Goal: Navigation & Orientation: Find specific page/section

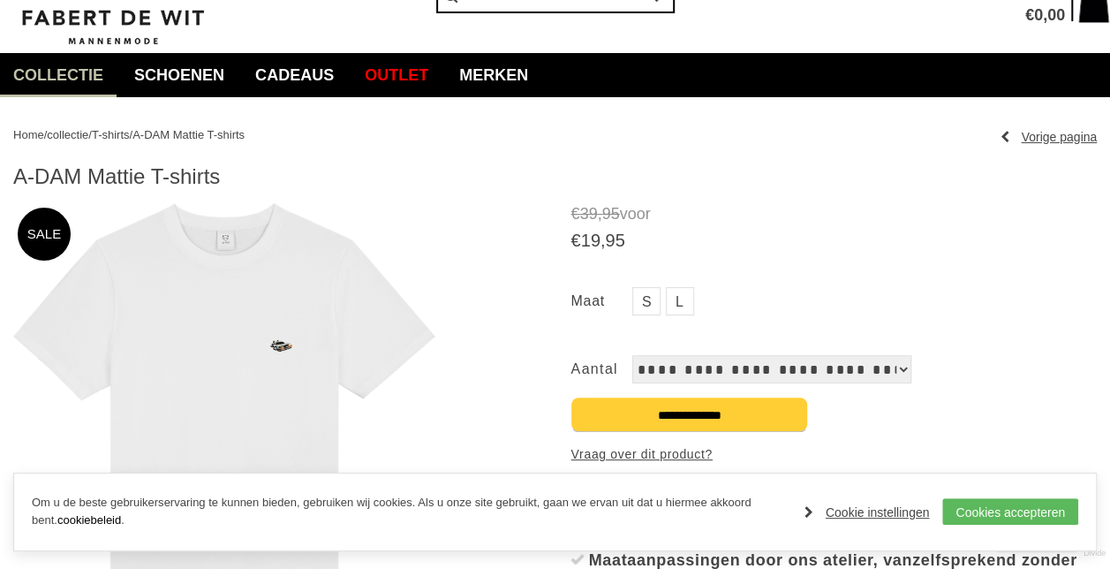
scroll to position [94, 0]
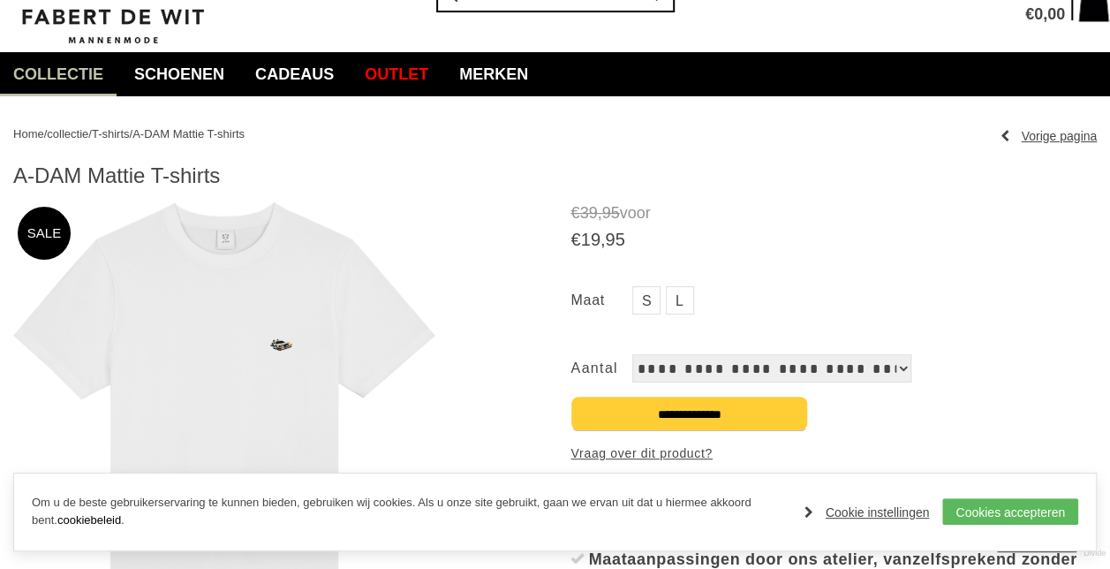
click at [272, 353] on img at bounding box center [224, 415] width 422 height 426
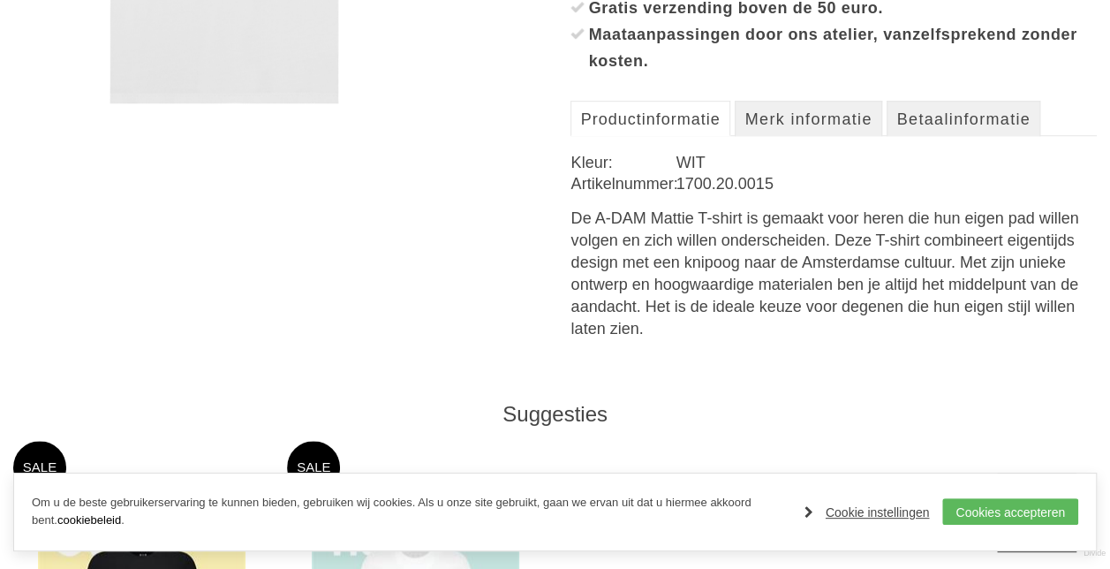
scroll to position [931, 0]
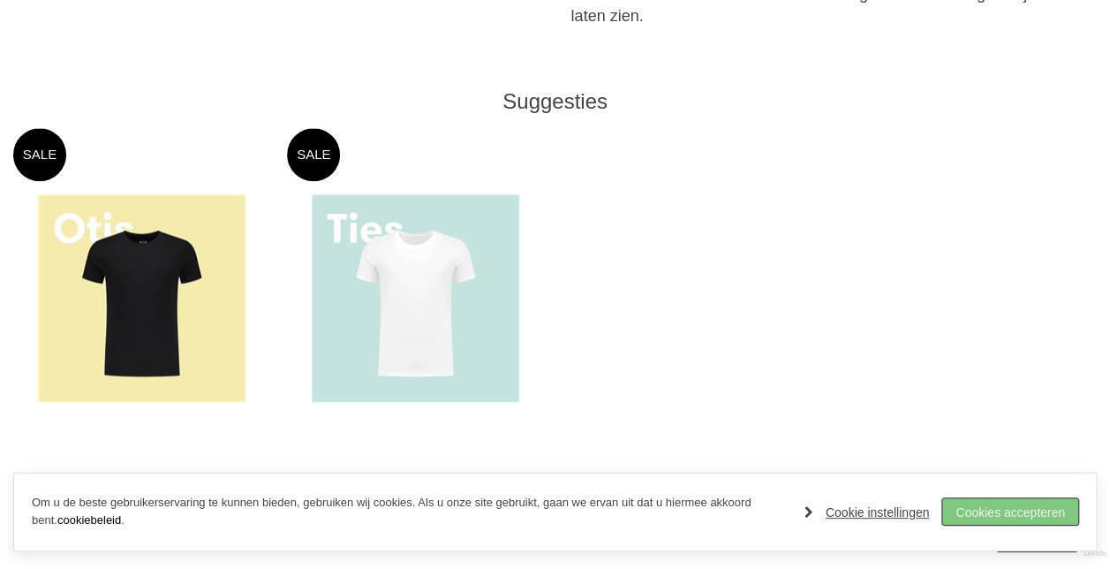
click at [979, 512] on link "Cookies accepteren" at bounding box center [1011, 511] width 136 height 27
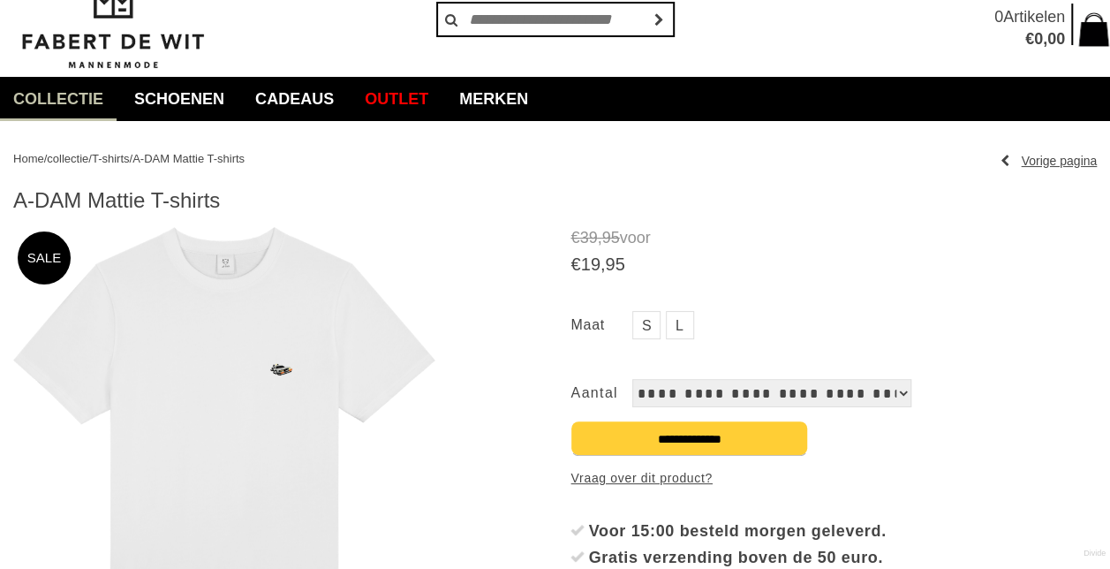
scroll to position [70, 0]
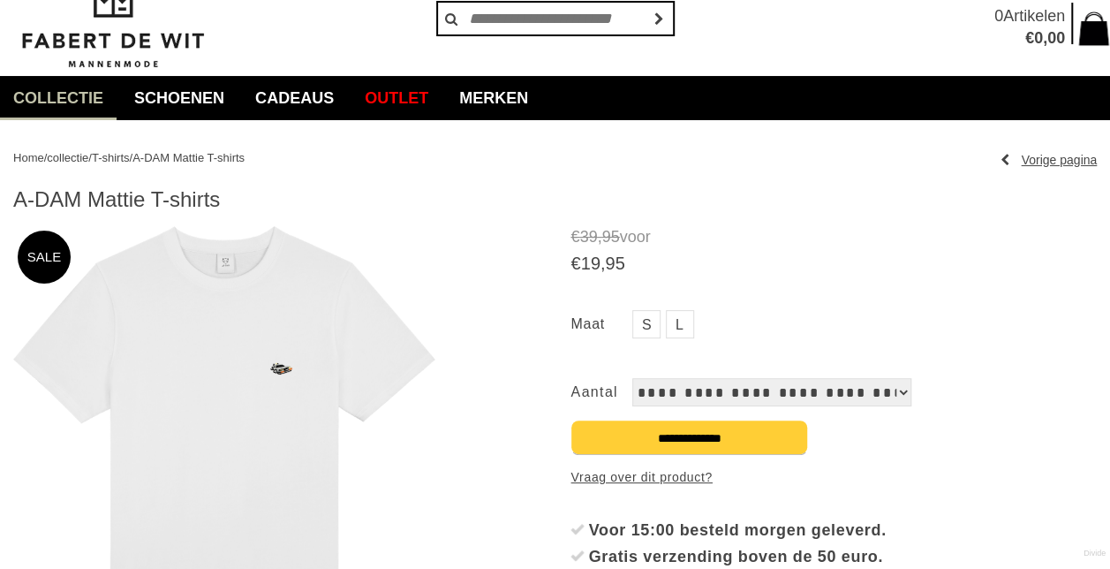
click at [237, 154] on span "A-DAM Mattie T-shirts" at bounding box center [189, 157] width 112 height 13
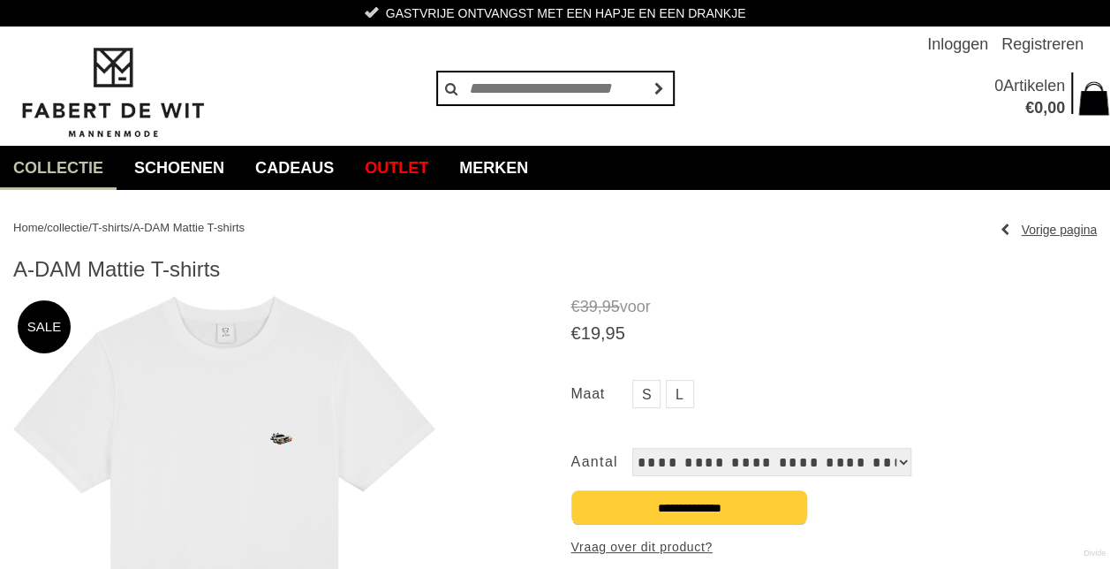
click at [264, 458] on img at bounding box center [224, 509] width 422 height 426
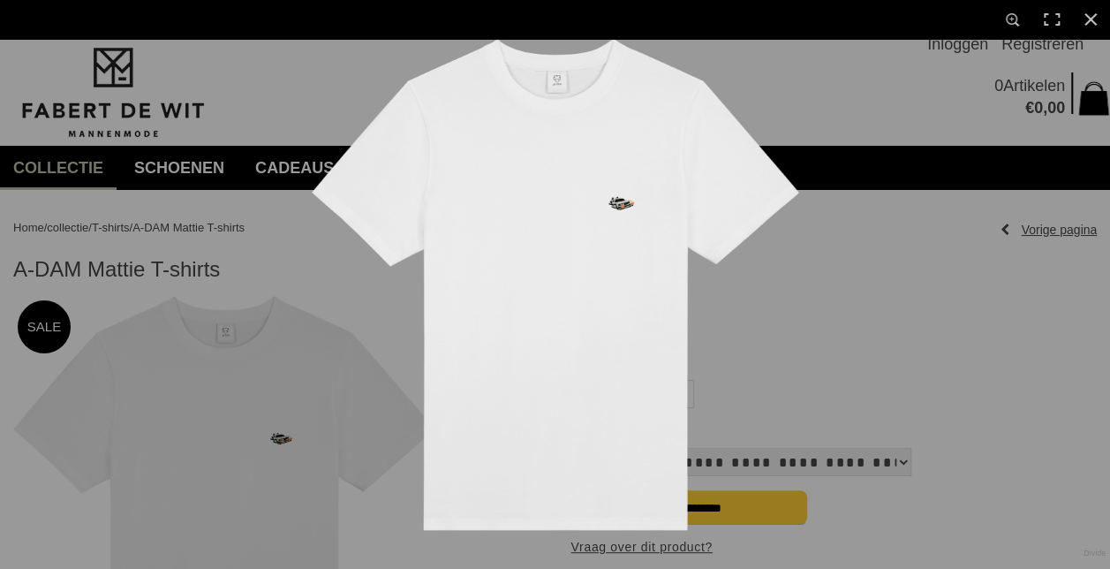
click at [590, 249] on img at bounding box center [556, 284] width 488 height 491
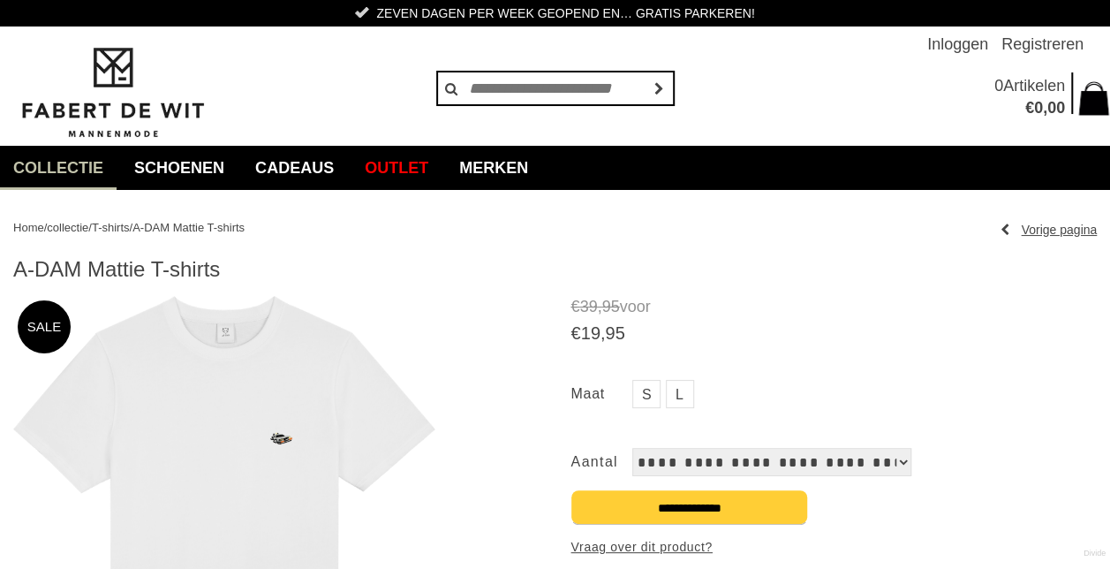
click at [122, 225] on span "T-shirts" at bounding box center [111, 227] width 38 height 13
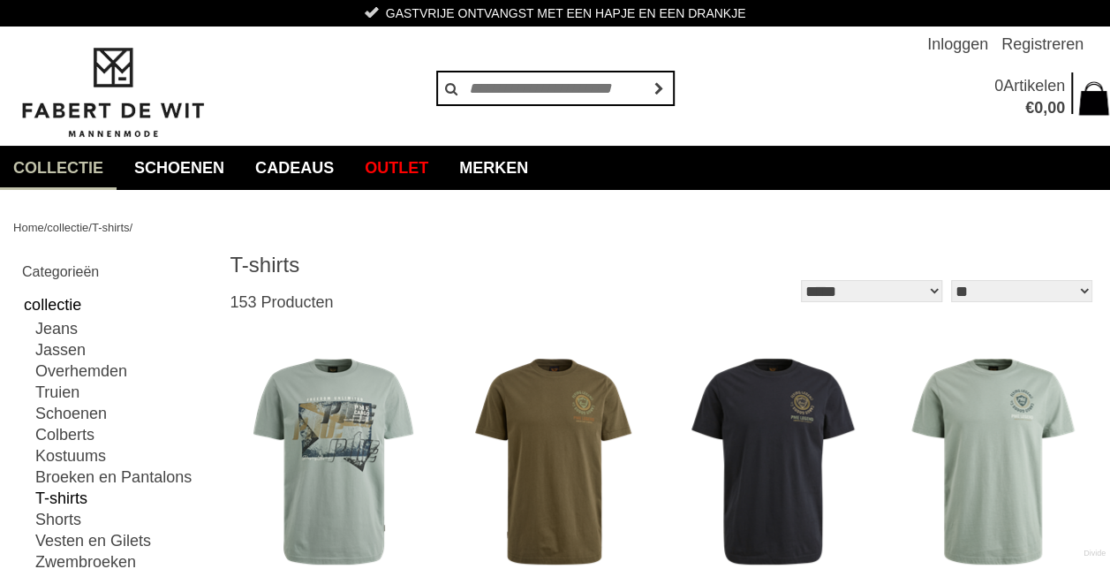
click at [913, 284] on select "**********" at bounding box center [871, 291] width 141 height 22
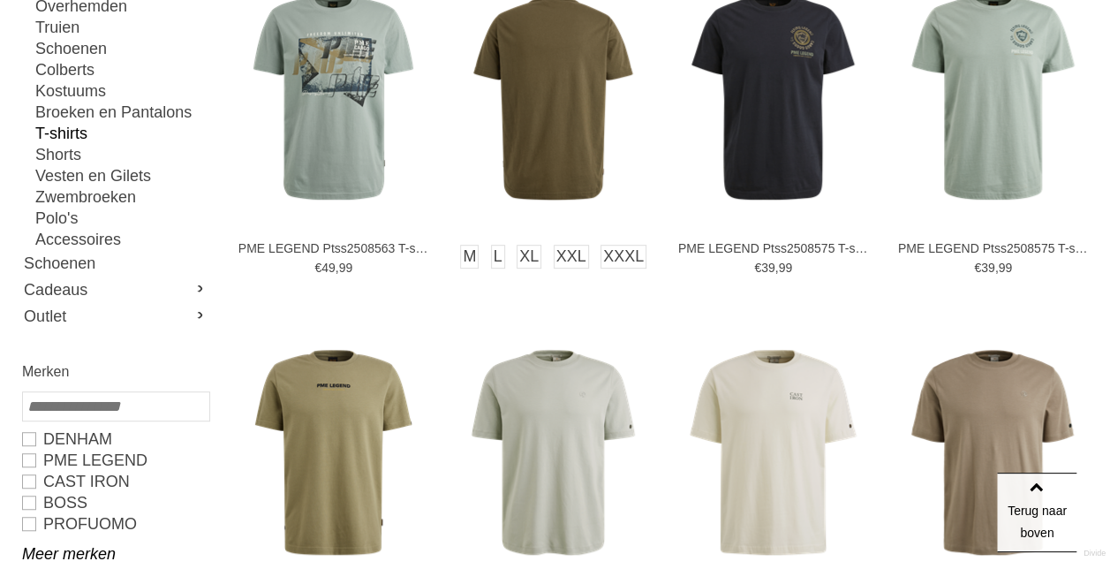
scroll to position [110, 0]
